Goal: Transaction & Acquisition: Book appointment/travel/reservation

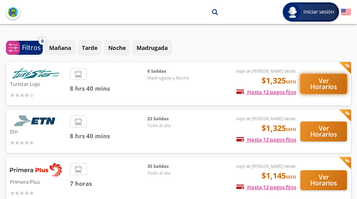
click at [314, 86] on button "Ver Horarios" at bounding box center [323, 84] width 47 height 20
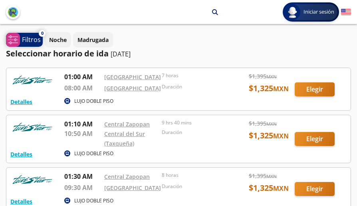
click at [24, 39] on p "Filtros" at bounding box center [31, 40] width 19 height 10
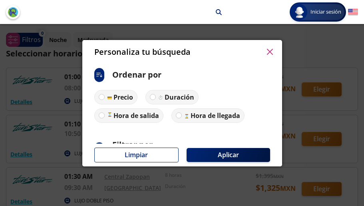
click at [270, 51] on icon "button" at bounding box center [270, 52] width 6 height 6
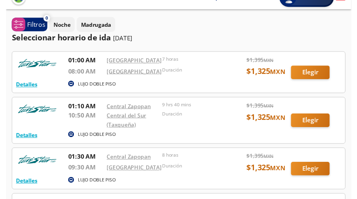
scroll to position [14, 0]
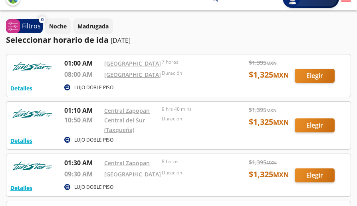
click at [84, 76] on div at bounding box center [178, 75] width 344 height 42
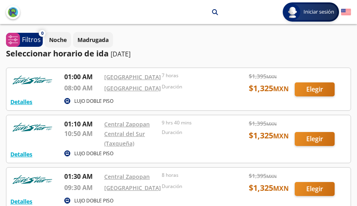
click at [77, 74] on div at bounding box center [178, 89] width 344 height 42
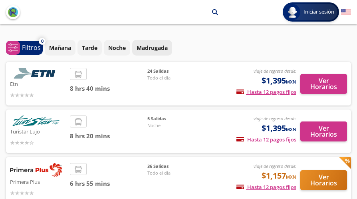
click at [145, 44] on p "Madrugada" at bounding box center [152, 48] width 31 height 8
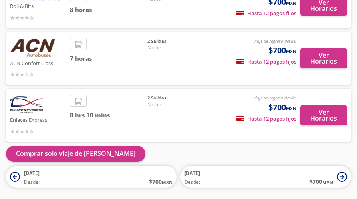
scroll to position [307, 0]
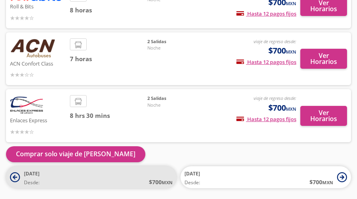
click at [18, 172] on icon at bounding box center [15, 177] width 10 height 10
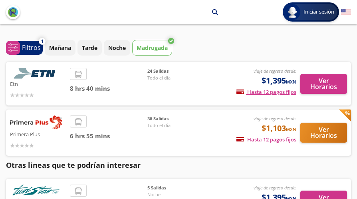
click at [86, 91] on span "8 hrs 40 mins" at bounding box center [109, 88] width 78 height 9
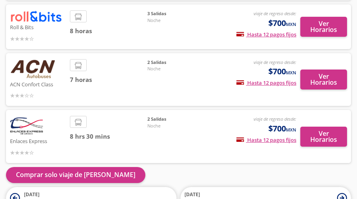
scroll to position [328, 0]
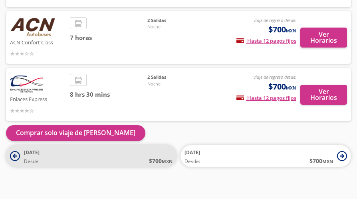
click at [14, 154] on icon at bounding box center [15, 156] width 4 height 4
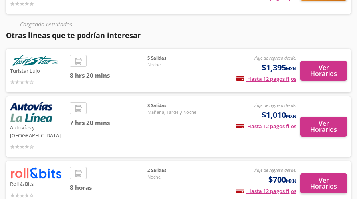
scroll to position [348, 0]
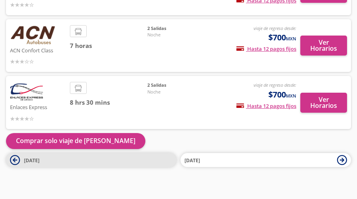
click at [127, 155] on span "[DATE]" at bounding box center [98, 160] width 149 height 10
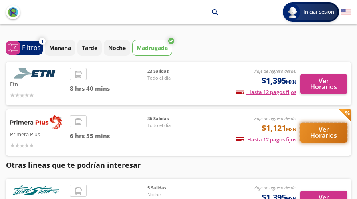
click at [326, 133] on button "Ver Horarios" at bounding box center [323, 133] width 47 height 20
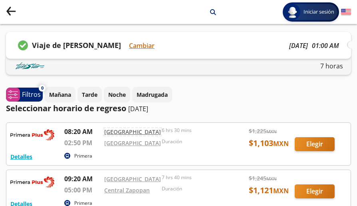
click at [145, 133] on link "[GEOGRAPHIC_DATA]" at bounding box center [132, 132] width 57 height 8
click at [145, 43] on button "Cambiar" at bounding box center [142, 46] width 26 height 10
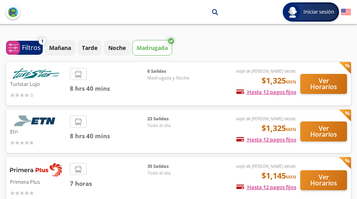
click at [139, 83] on div "8 hrs 40 mins" at bounding box center [109, 84] width 78 height 32
click at [331, 93] on button "Ver Horarios" at bounding box center [323, 84] width 47 height 20
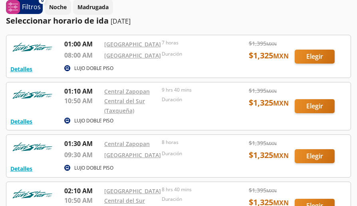
scroll to position [39, 0]
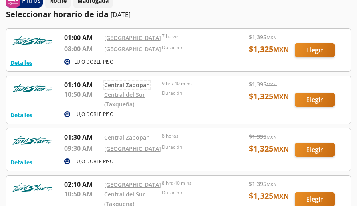
click at [129, 85] on link "Central Zapopan" at bounding box center [127, 85] width 46 height 8
click at [129, 38] on link "[GEOGRAPHIC_DATA]" at bounding box center [132, 38] width 57 height 8
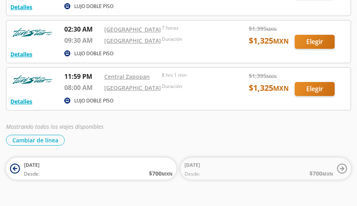
scroll to position [260, 0]
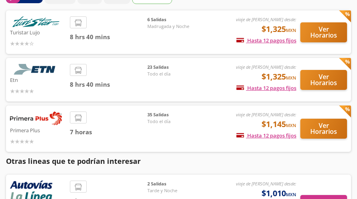
scroll to position [51, 0]
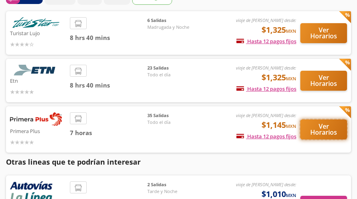
click at [316, 135] on button "Ver Horarios" at bounding box center [323, 129] width 47 height 20
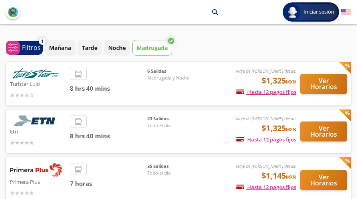
scroll to position [81, 0]
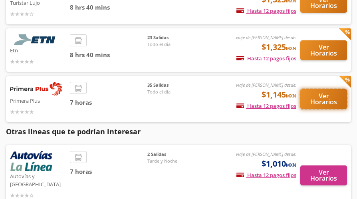
click at [326, 97] on button "Ver Horarios" at bounding box center [323, 99] width 47 height 20
